Goal: Information Seeking & Learning: Learn about a topic

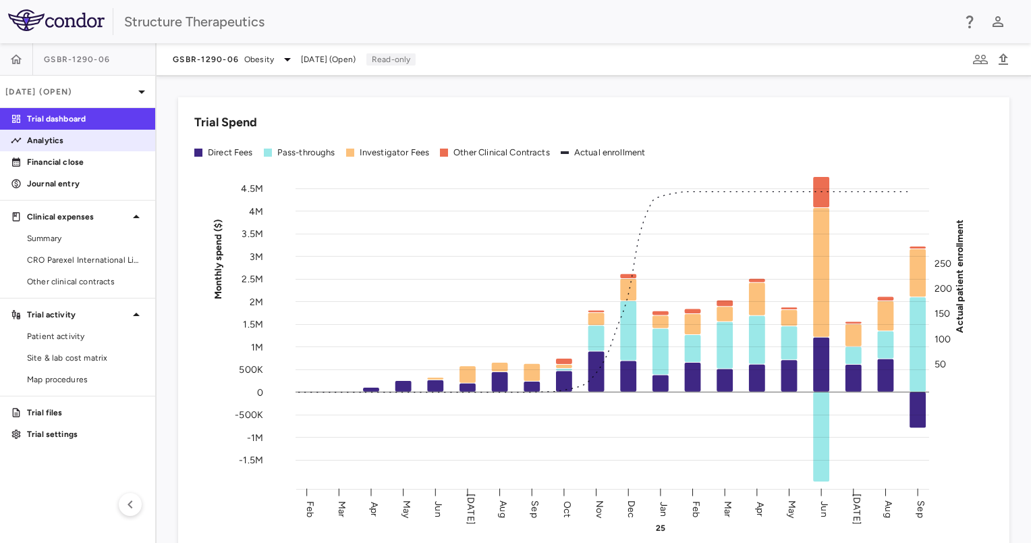
click at [95, 136] on p "Analytics" at bounding box center [85, 140] width 117 height 12
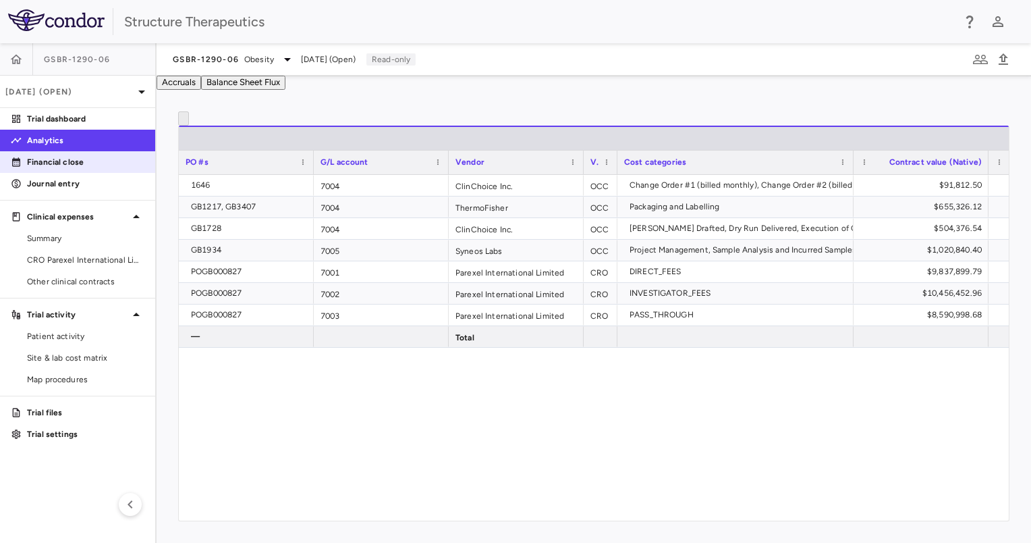
click at [104, 159] on p "Financial close" at bounding box center [85, 162] width 117 height 12
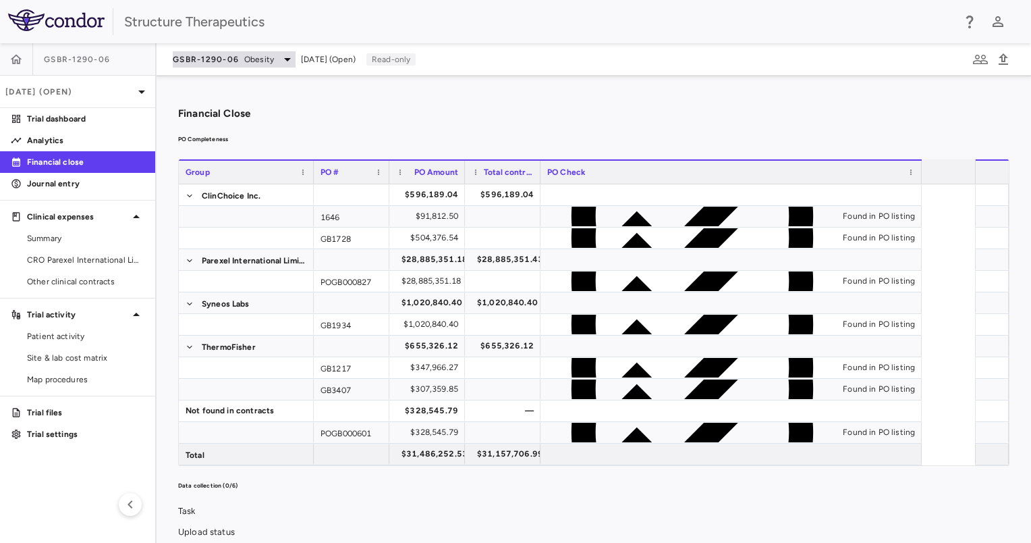
click at [285, 59] on icon at bounding box center [287, 59] width 7 height 3
click at [285, 542] on div at bounding box center [515, 543] width 1031 height 0
click at [90, 182] on p "Journal entry" at bounding box center [85, 184] width 117 height 12
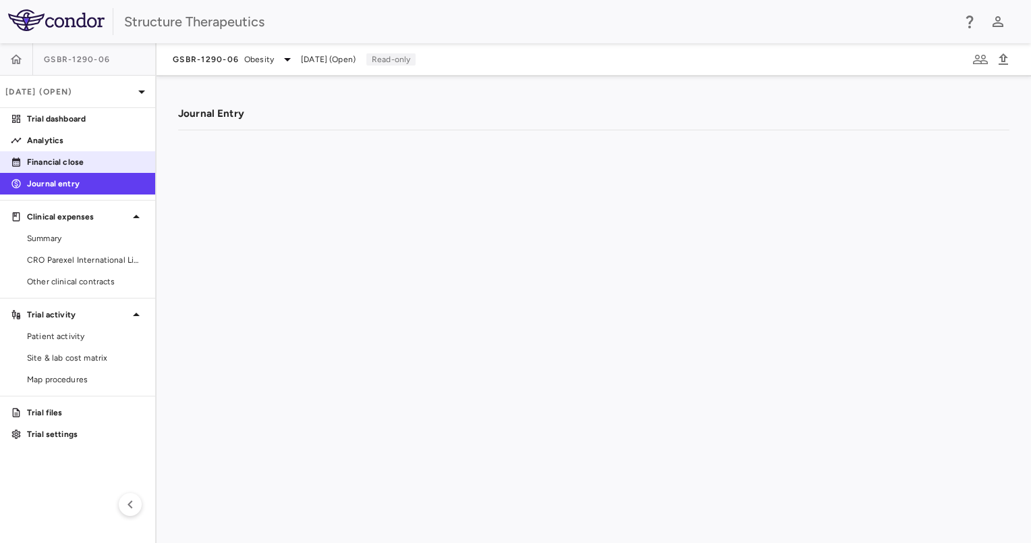
click at [72, 159] on p "Financial close" at bounding box center [85, 162] width 117 height 12
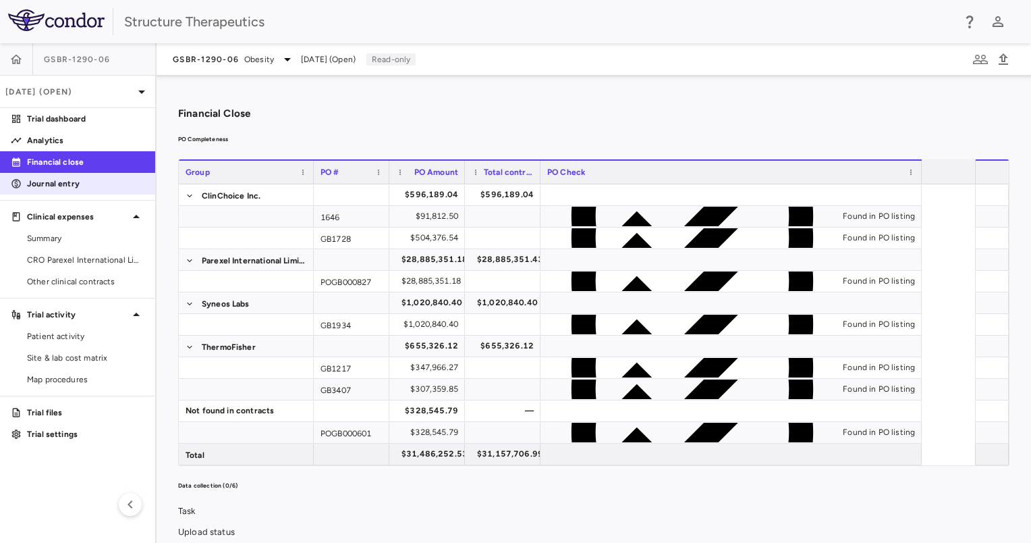
click at [75, 182] on p "Journal entry" at bounding box center [85, 184] width 117 height 12
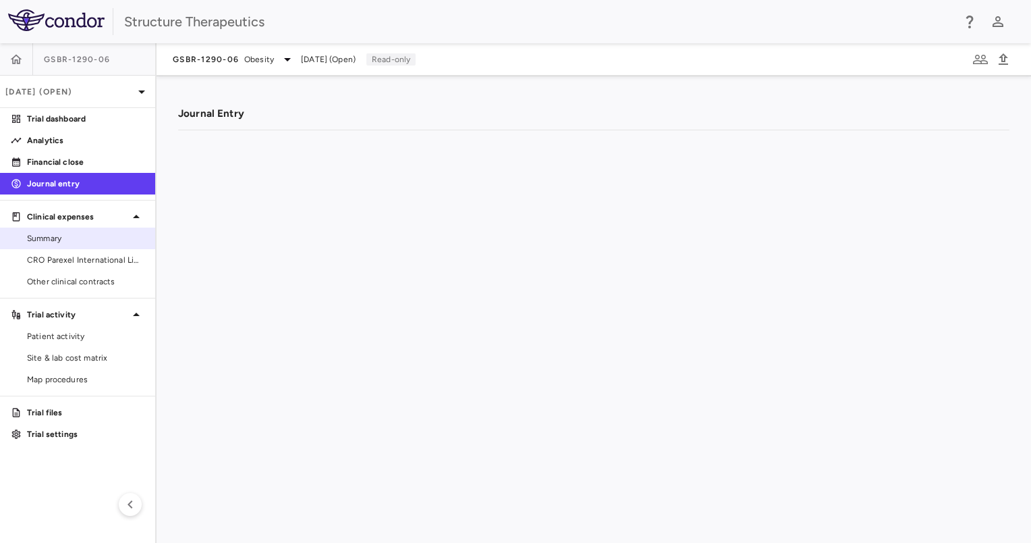
click at [80, 241] on span "Summary" at bounding box center [85, 238] width 117 height 12
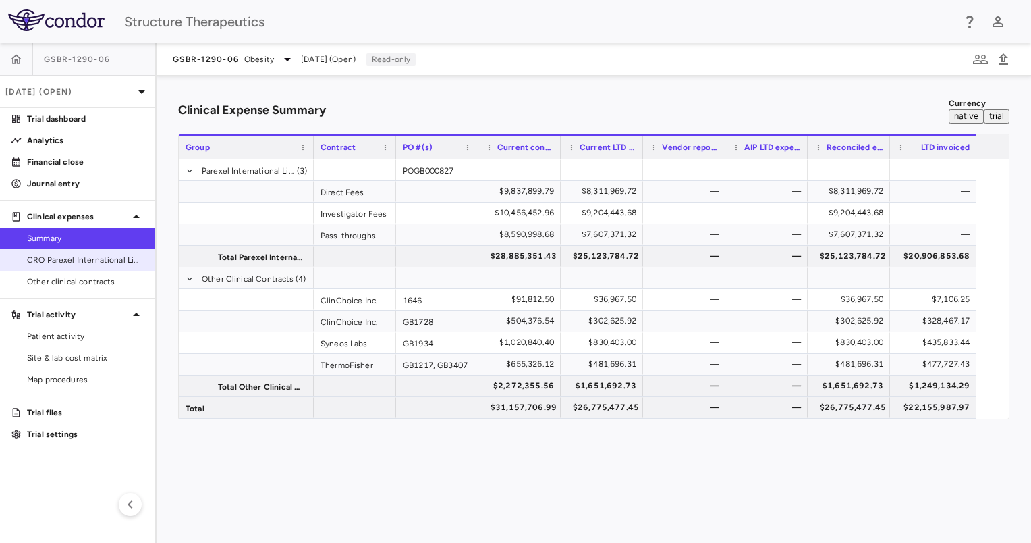
click at [124, 261] on span "CRO Parexel International Limited" at bounding box center [85, 260] width 117 height 12
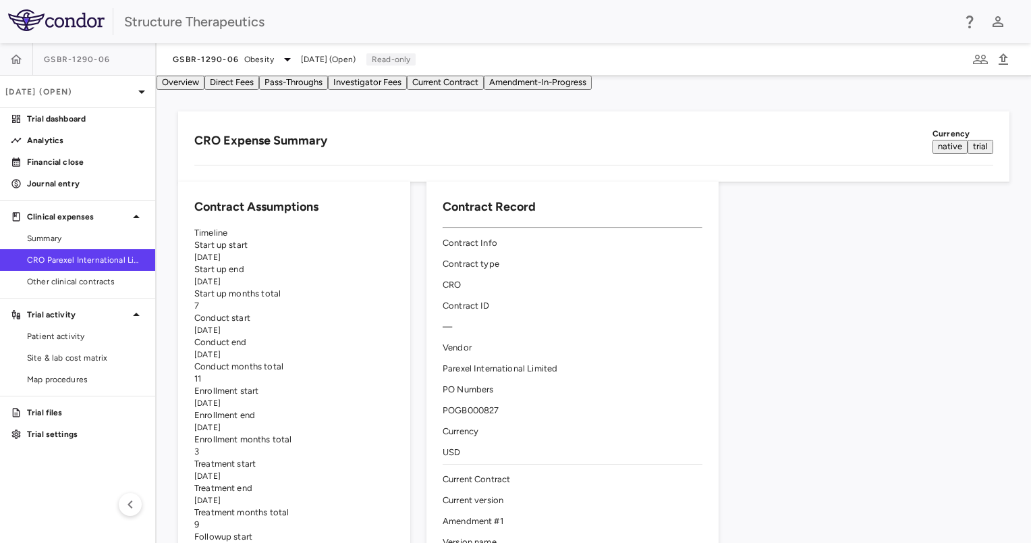
click at [367, 153] on div "CRO Expense Summary Currency native trial" at bounding box center [593, 141] width 799 height 26
click at [259, 84] on button "Direct Fees" at bounding box center [232, 83] width 55 height 14
